Goal: Information Seeking & Learning: Learn about a topic

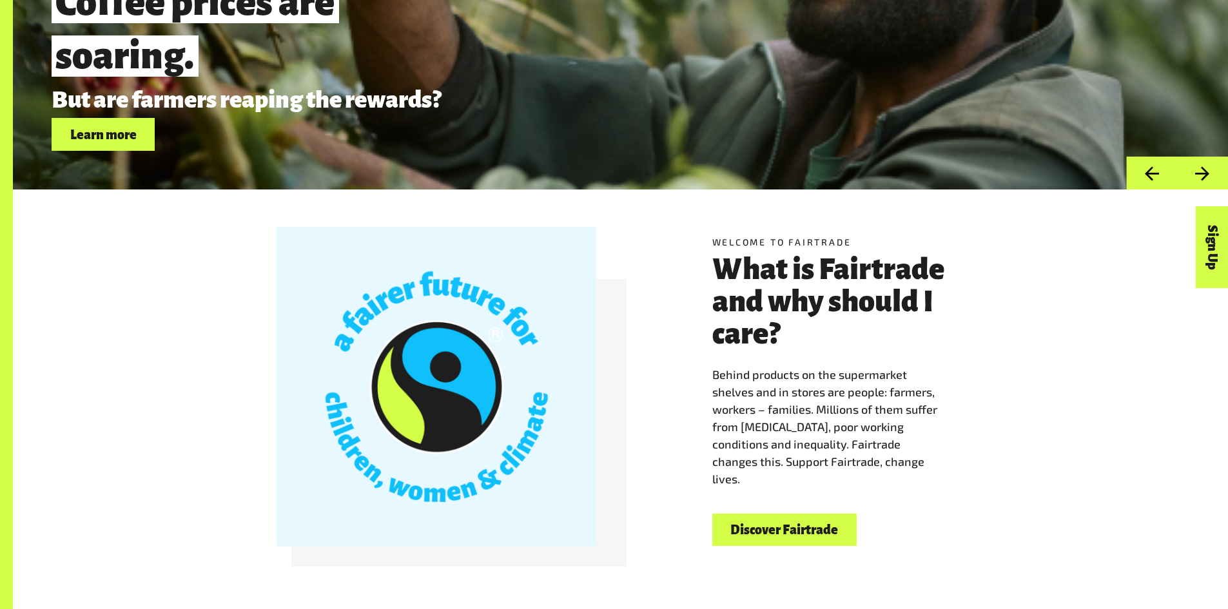
scroll to position [317, 0]
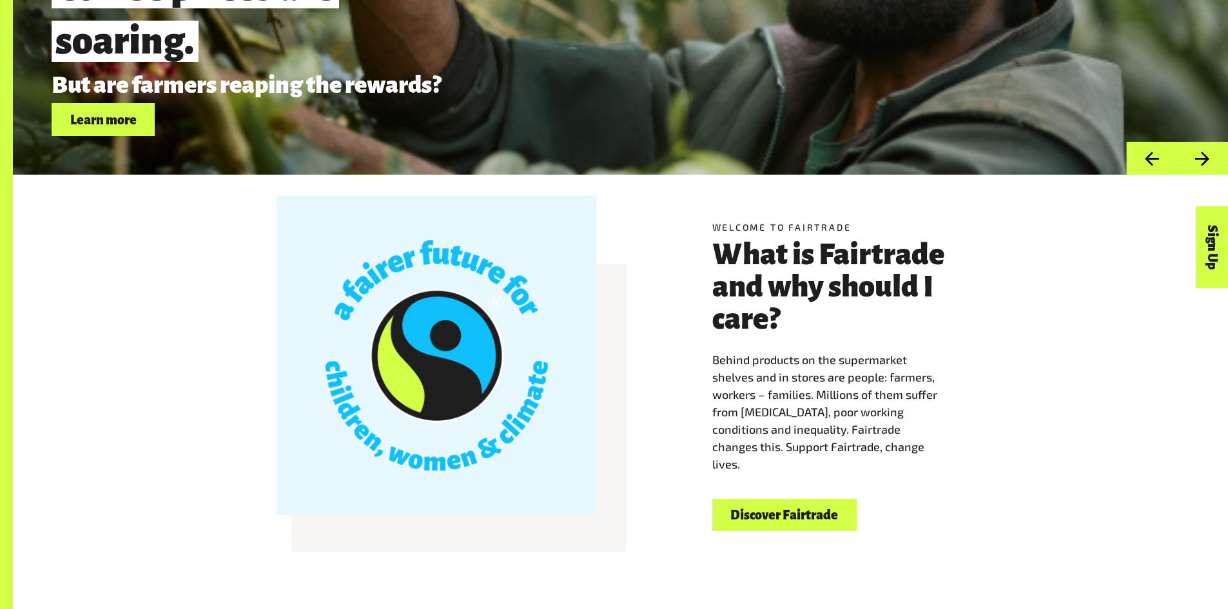
drag, startPoint x: 820, startPoint y: 472, endPoint x: 715, endPoint y: 368, distance: 147.7
click at [715, 368] on p "Behind products on the supermarket shelves and in stores are people: farmers, w…" at bounding box center [839, 412] width 253 height 122
copy span "Behind products on the supermarket shelves and in stores are people: farmers, w…"
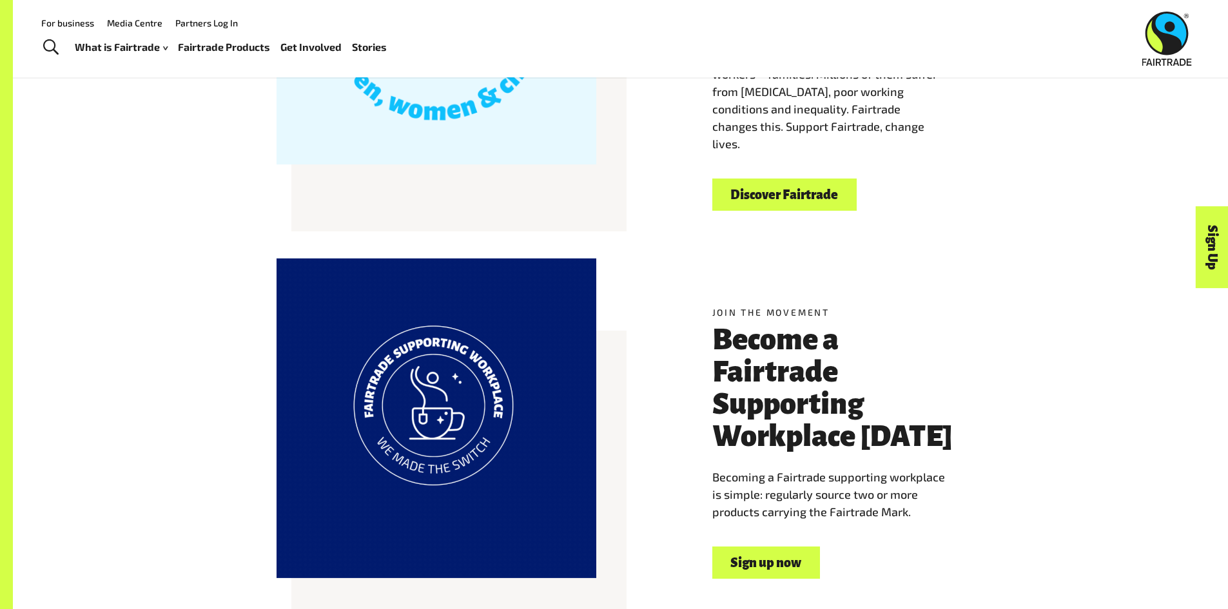
scroll to position [604, 0]
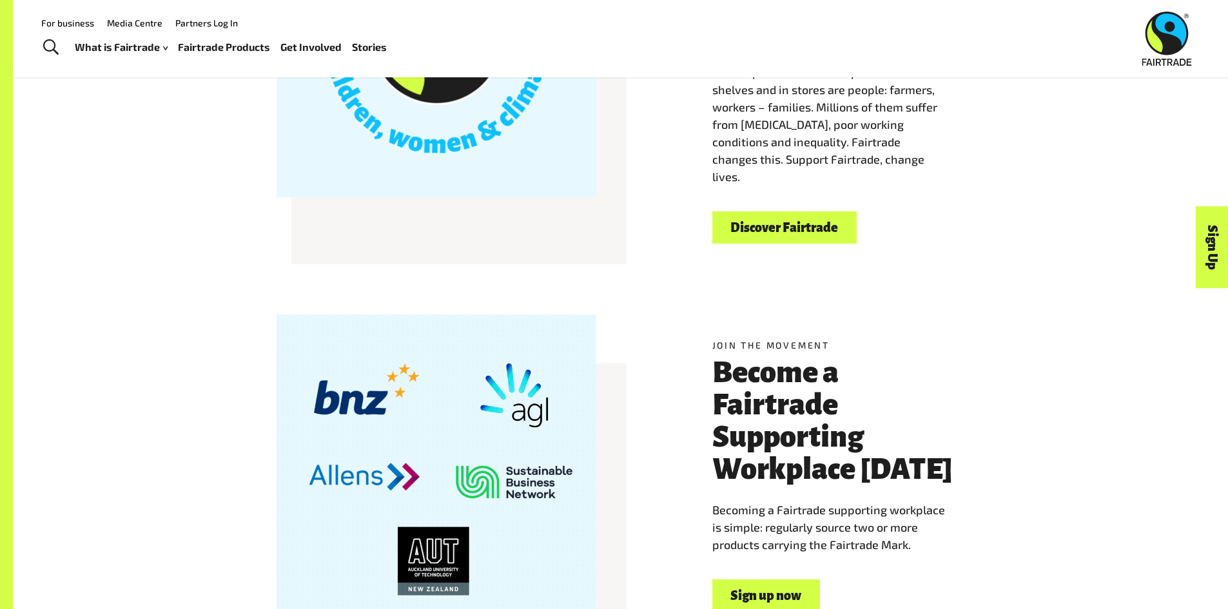
click at [948, 255] on div "Welcome to Fairtrade What is Fairtrade and why should I care? Behind products o…" at bounding box center [620, 88] width 1215 height 402
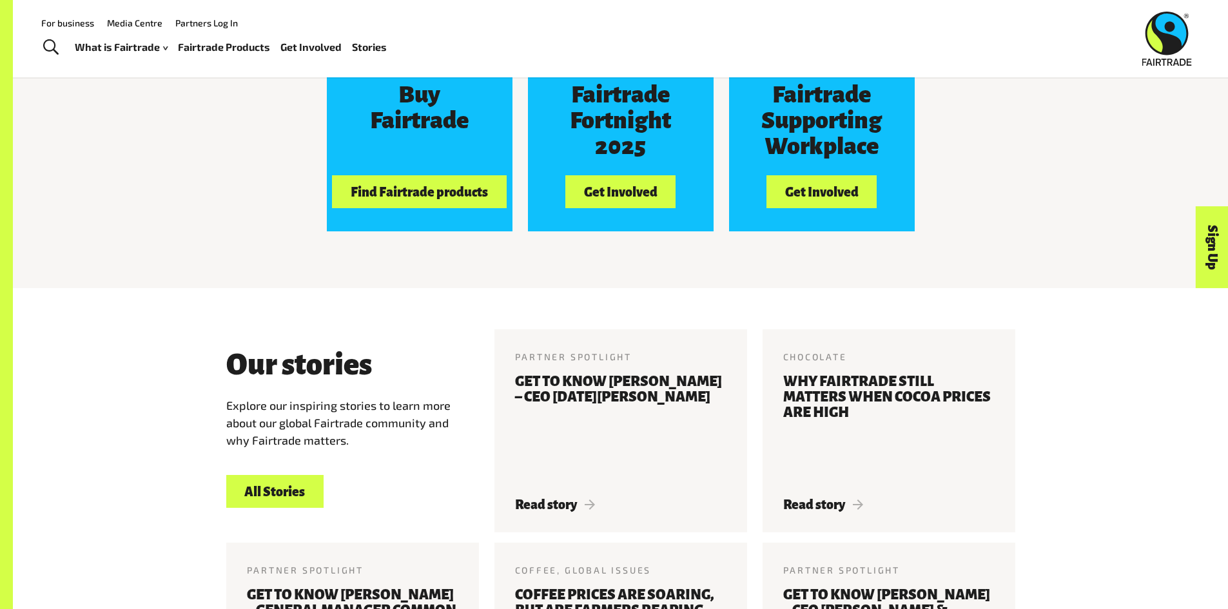
scroll to position [1116, 0]
